Goal: Task Accomplishment & Management: Use online tool/utility

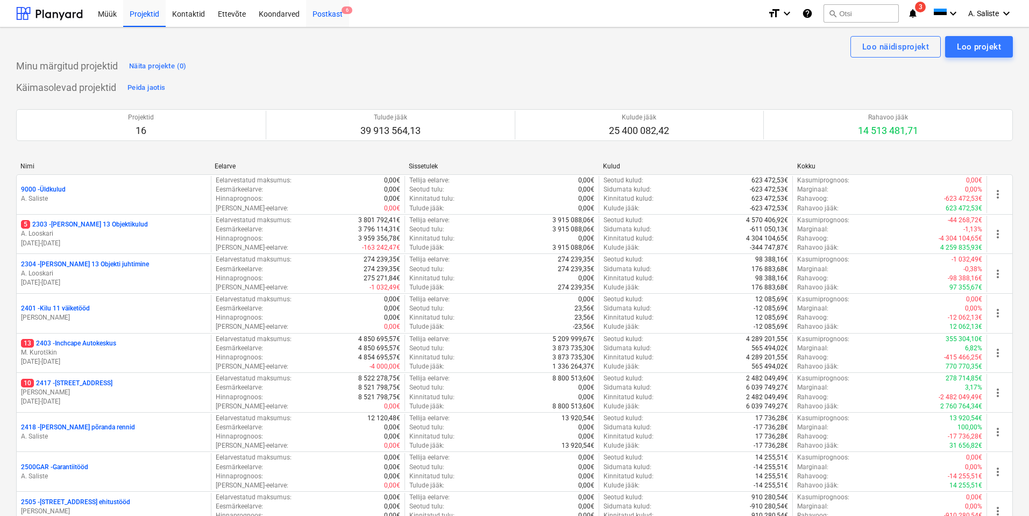
click at [342, 11] on span "6" at bounding box center [346, 10] width 11 height 8
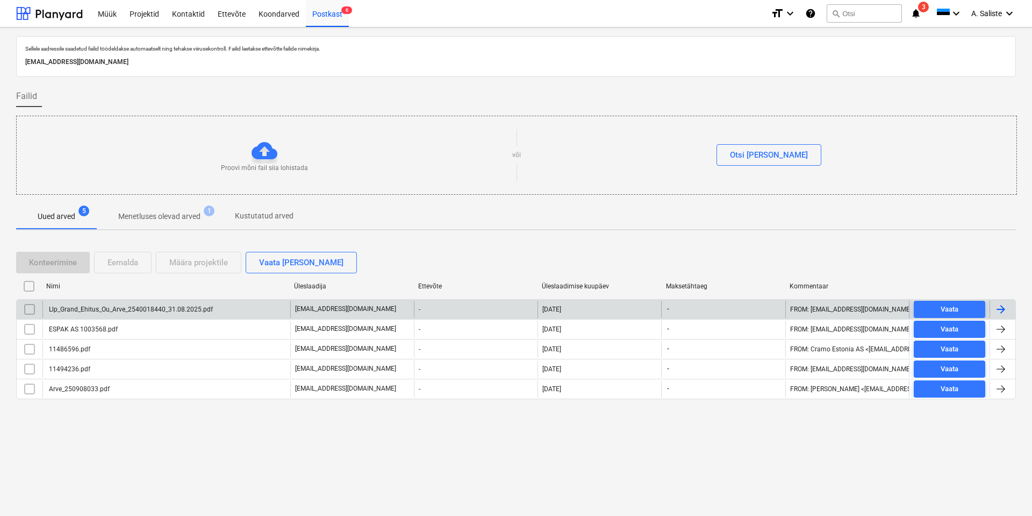
click at [121, 314] on div "Llp_Grand_Ehitus_Ou_Arve_2540018440_31.08.2025.pdf" at bounding box center [166, 309] width 248 height 17
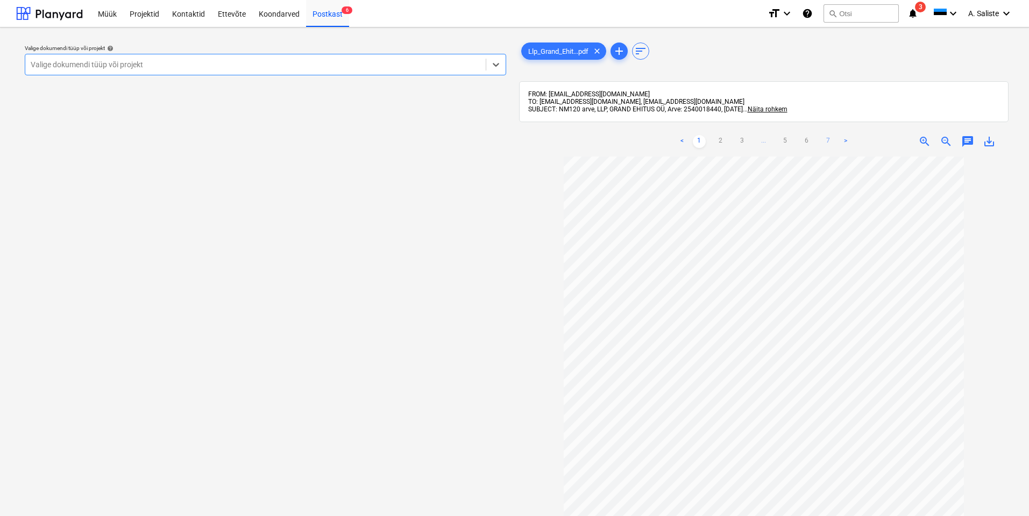
click at [828, 141] on link "7" at bounding box center [828, 141] width 13 height 13
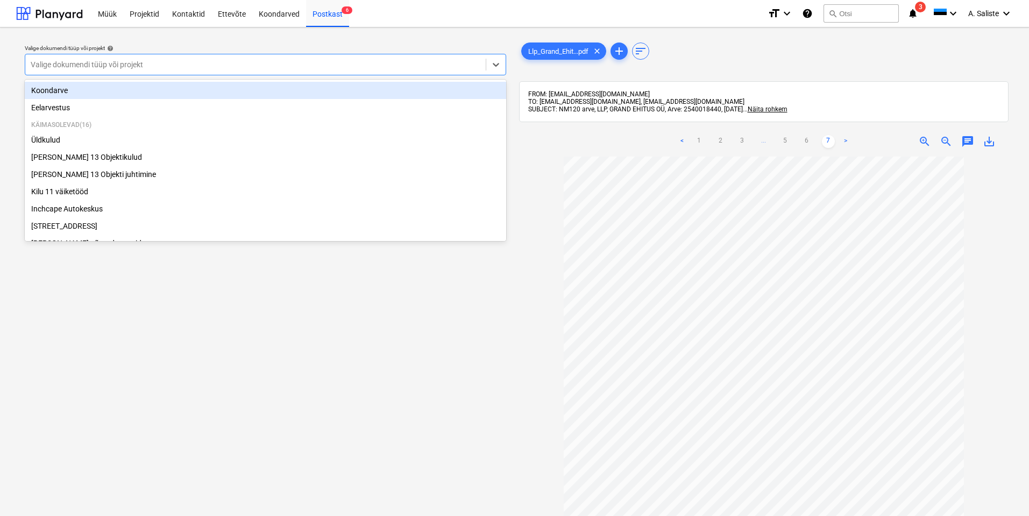
drag, startPoint x: 422, startPoint y: 65, endPoint x: 408, endPoint y: 65, distance: 13.4
click at [420, 65] on div at bounding box center [255, 64] width 449 height 11
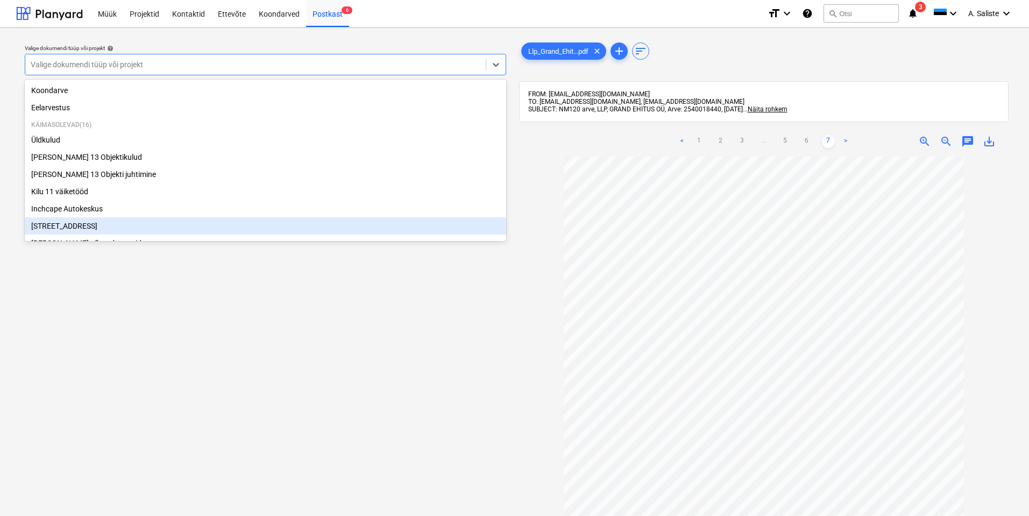
click at [65, 232] on div "[STREET_ADDRESS]" at bounding box center [265, 225] width 481 height 17
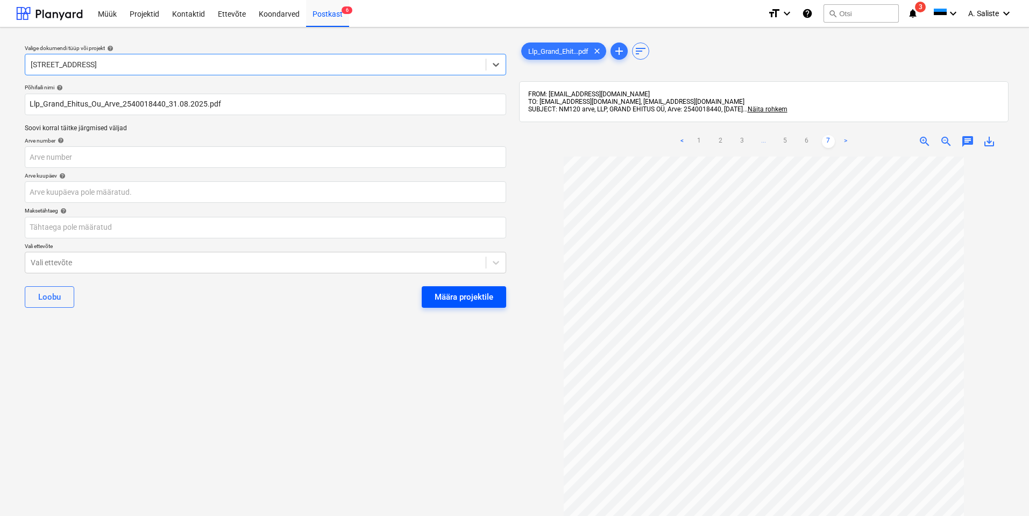
click at [449, 294] on div "Määra projektile" at bounding box center [463, 297] width 59 height 14
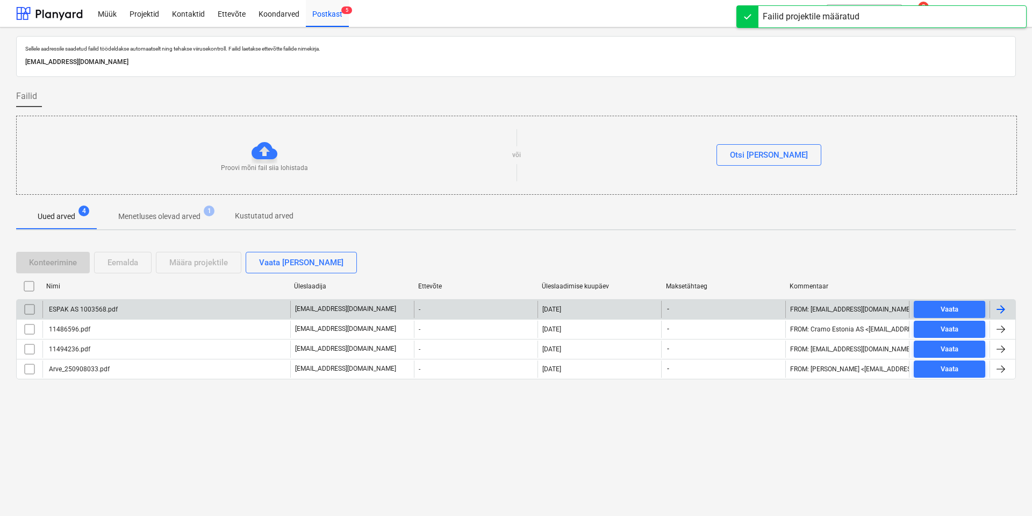
click at [110, 311] on div "ESPAK AS 1003568.pdf" at bounding box center [82, 309] width 70 height 8
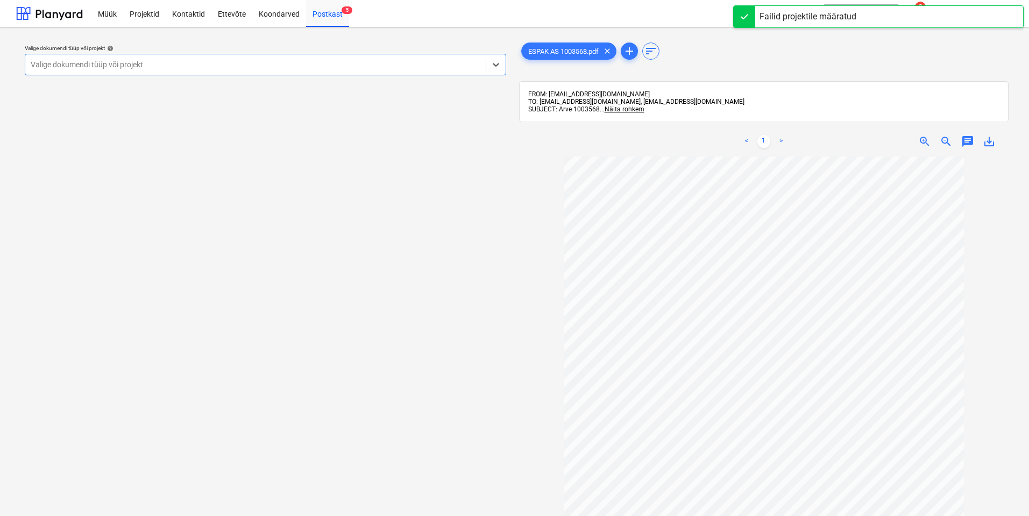
click at [390, 58] on div "Valige dokumendi tüüp või projekt" at bounding box center [255, 64] width 460 height 15
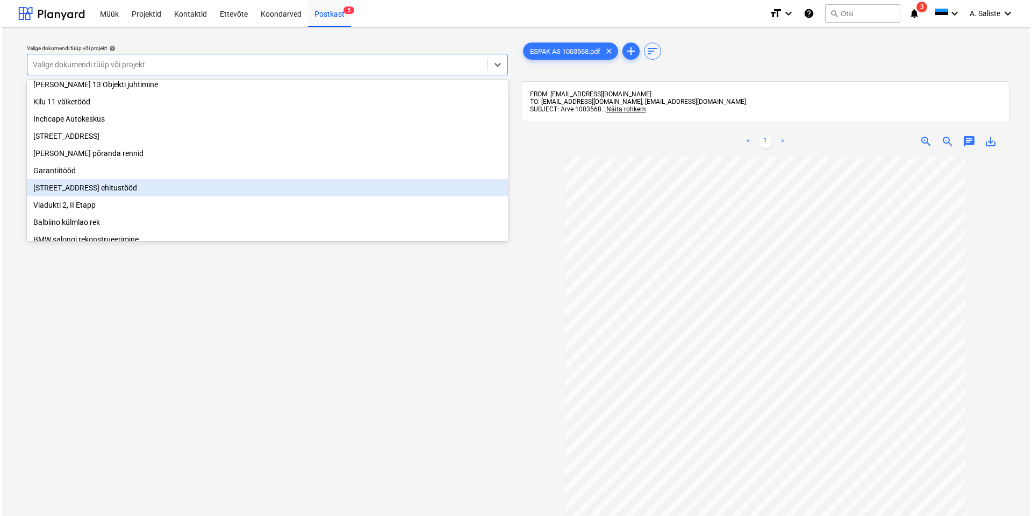
scroll to position [108, 0]
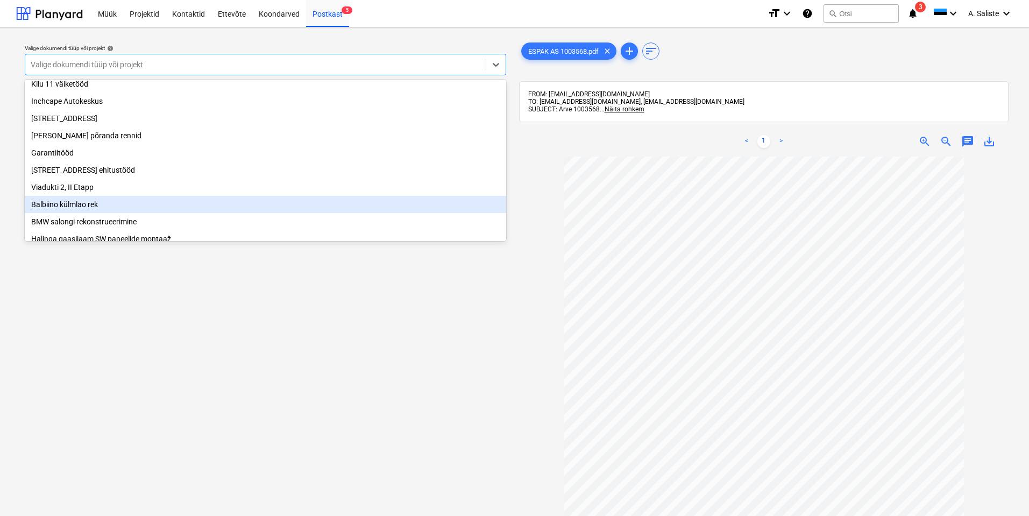
click at [81, 210] on div "Balbiino külmlao rek" at bounding box center [265, 204] width 481 height 17
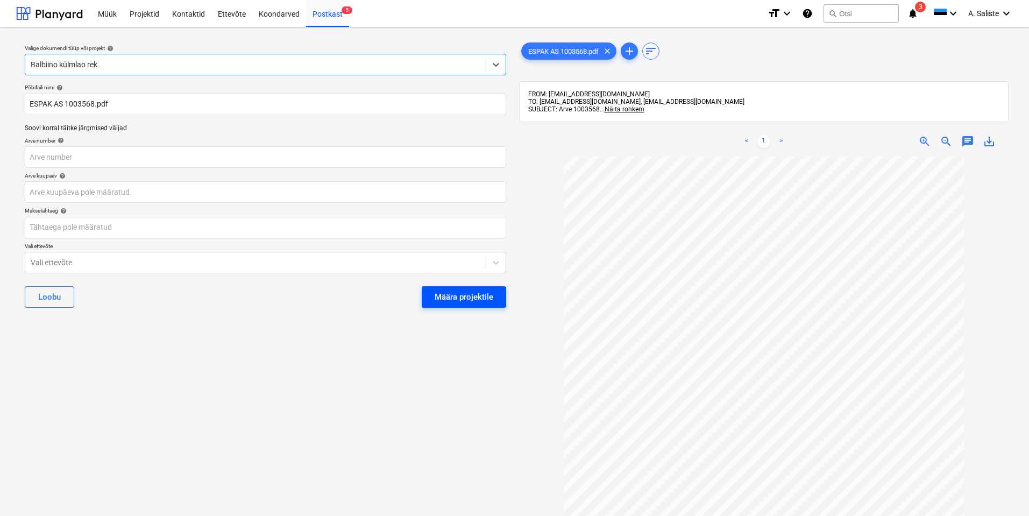
click at [454, 295] on div "Määra projektile" at bounding box center [463, 297] width 59 height 14
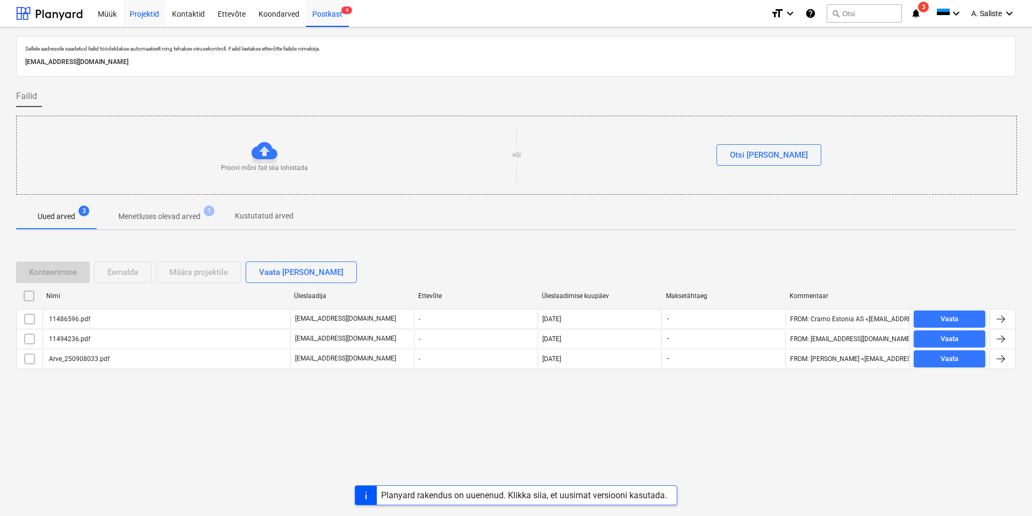
click at [137, 12] on div "Projektid" at bounding box center [144, 12] width 42 height 27
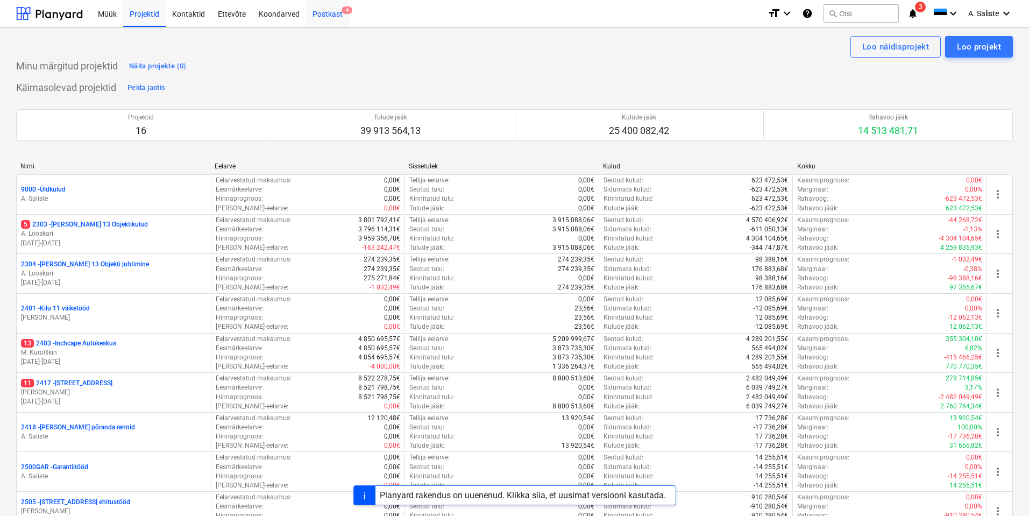
click at [337, 18] on div "Postkast 4" at bounding box center [327, 12] width 43 height 27
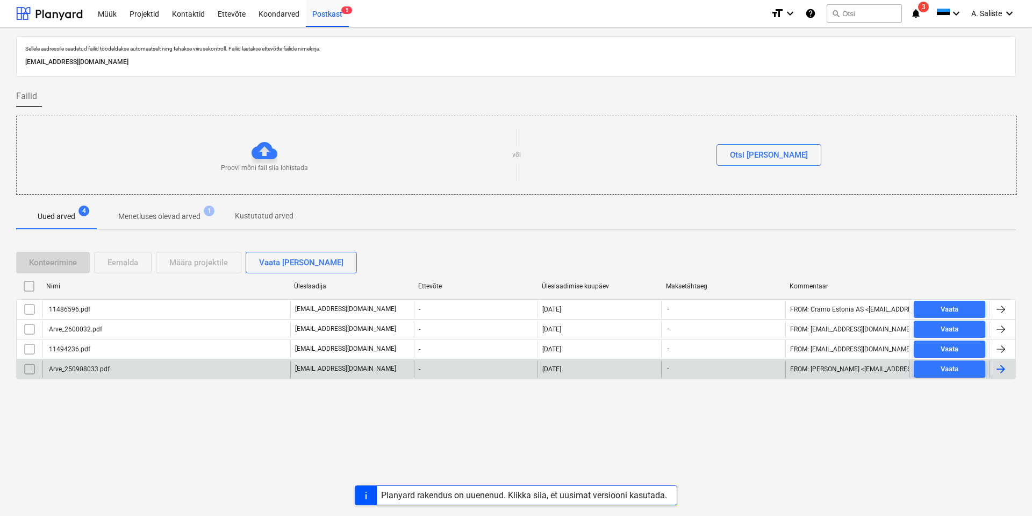
click at [74, 369] on div "Arve_250908033.pdf" at bounding box center [78, 369] width 62 height 8
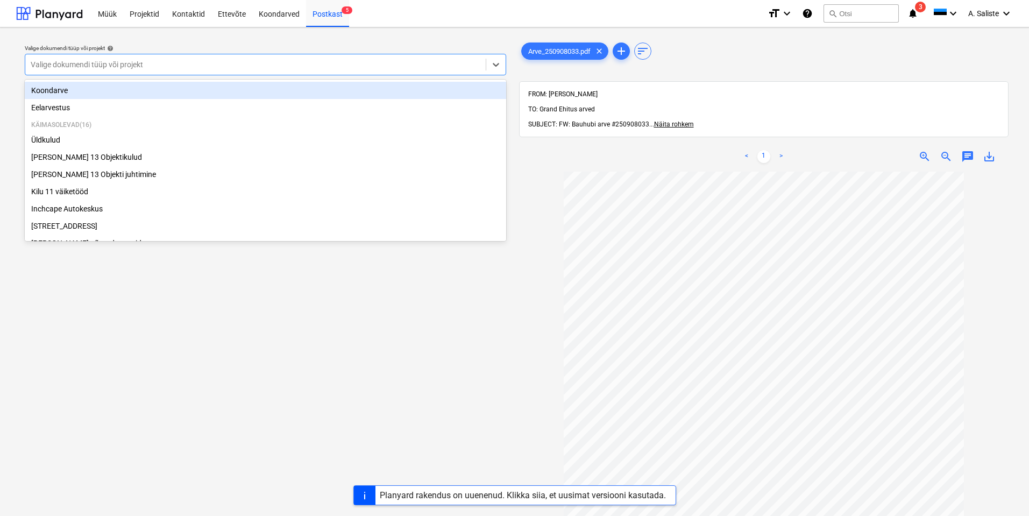
click at [387, 66] on div at bounding box center [255, 64] width 449 height 11
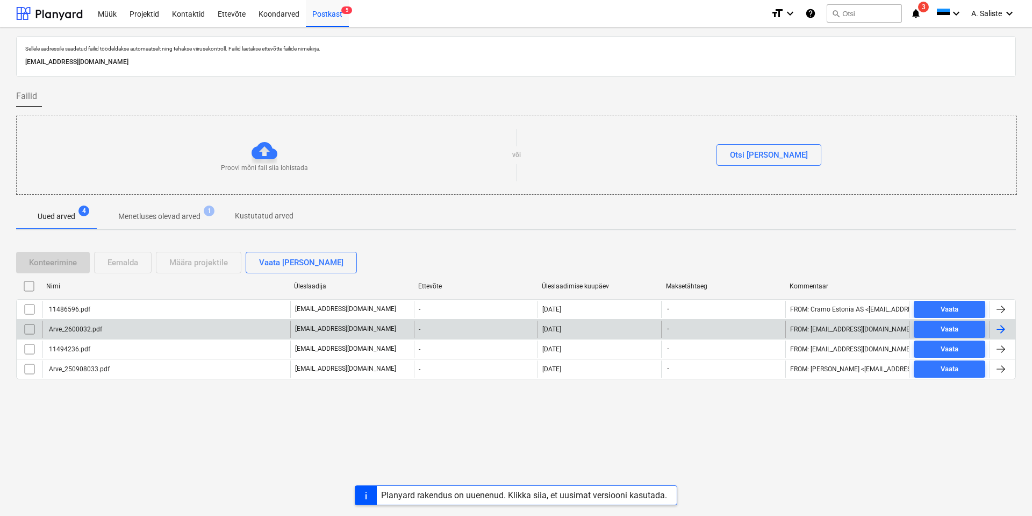
click at [184, 325] on div "Arve_2600032.pdf" at bounding box center [166, 328] width 248 height 17
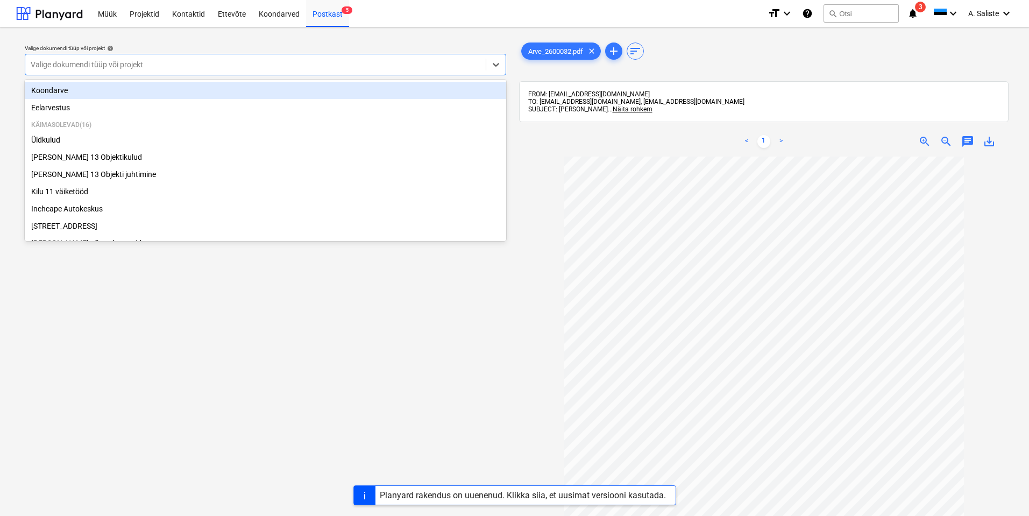
click at [268, 66] on div at bounding box center [255, 64] width 449 height 11
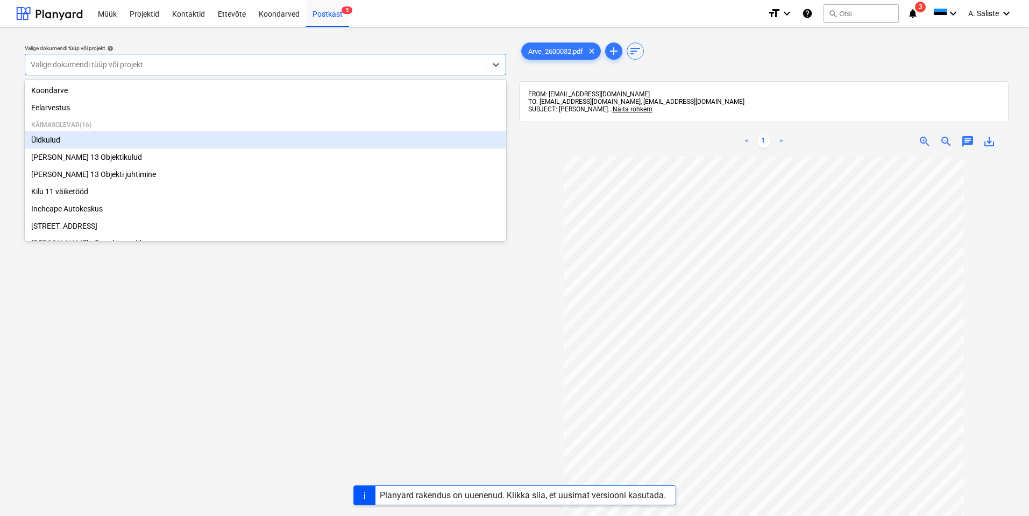
click at [91, 143] on div "Üldkulud" at bounding box center [265, 139] width 481 height 17
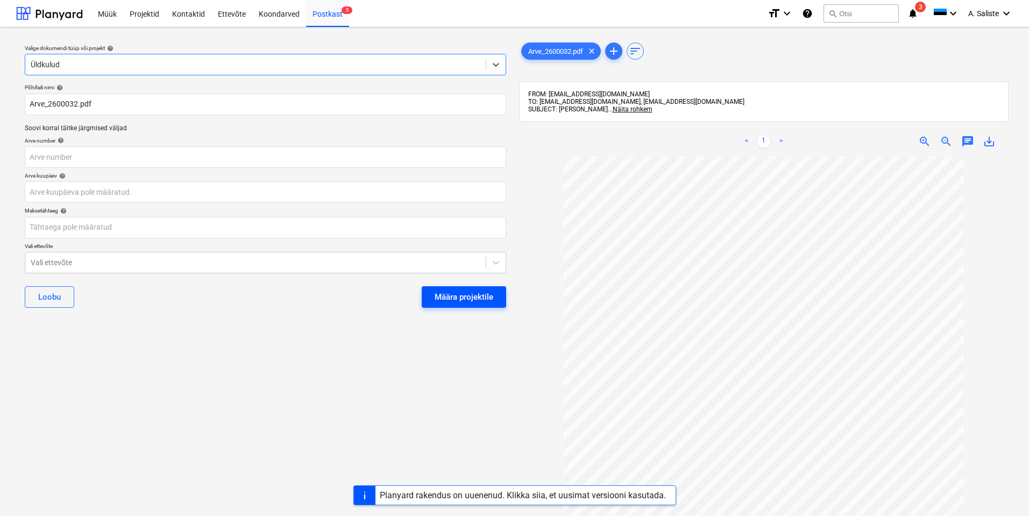
click at [471, 295] on div "Määra projektile" at bounding box center [463, 297] width 59 height 14
